Goal: Check status: Check status

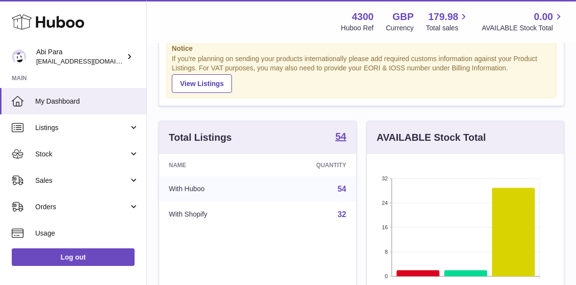
scroll to position [37, 0]
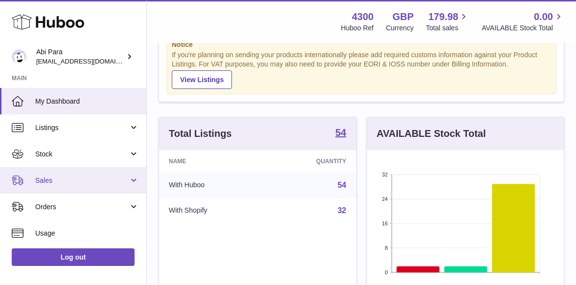
click at [128, 180] on link "Sales" at bounding box center [73, 180] width 146 height 26
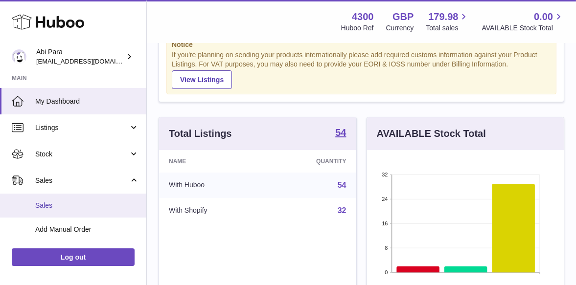
click at [64, 206] on span "Sales" at bounding box center [87, 205] width 104 height 9
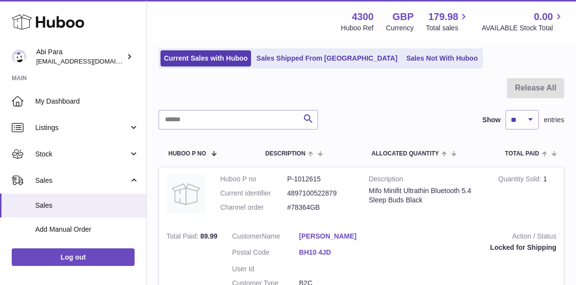
scroll to position [64, 0]
drag, startPoint x: 288, startPoint y: 206, endPoint x: 321, endPoint y: 207, distance: 33.3
click at [321, 207] on dd "#78364GB" at bounding box center [320, 207] width 67 height 9
click at [319, 207] on dd "#78364GB" at bounding box center [320, 207] width 67 height 9
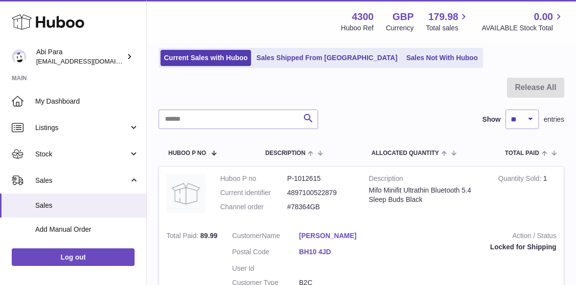
click at [223, 84] on div at bounding box center [362, 94] width 406 height 32
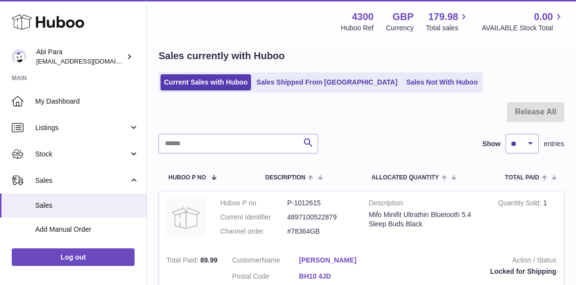
scroll to position [39, 0]
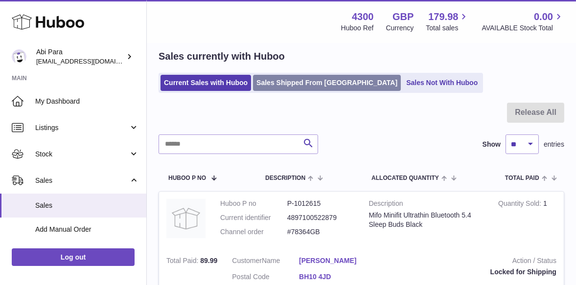
click at [295, 87] on link "Sales Shipped From [GEOGRAPHIC_DATA]" at bounding box center [327, 83] width 148 height 16
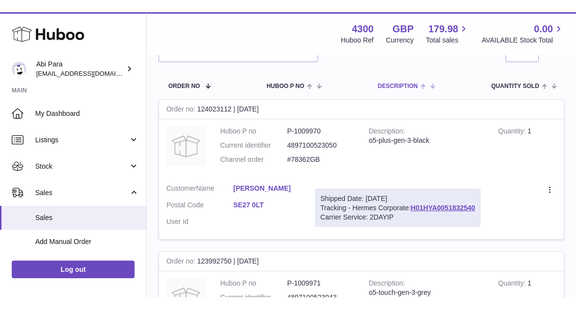
scroll to position [130, 0]
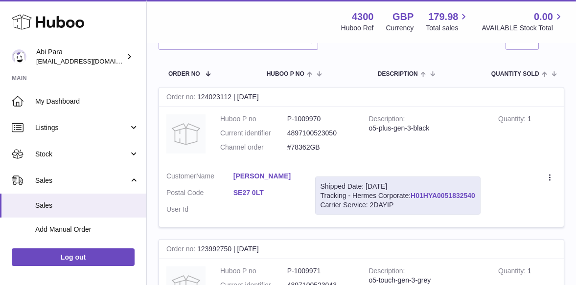
click at [433, 194] on link "H01HYA0051832540" at bounding box center [443, 196] width 65 height 8
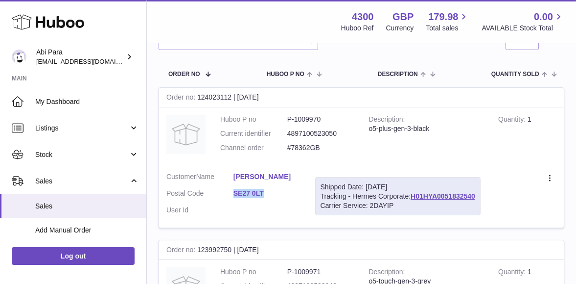
drag, startPoint x: 232, startPoint y: 193, endPoint x: 266, endPoint y: 193, distance: 33.8
click at [266, 193] on dl "Customer Name [PERSON_NAME] Postal Code SE27 0LT User Id" at bounding box center [233, 195] width 134 height 47
copy dl "SE27 0LT"
click at [448, 163] on td "Description o5-plus-gen-3-black" at bounding box center [427, 135] width 130 height 57
